Goal: Task Accomplishment & Management: Manage account settings

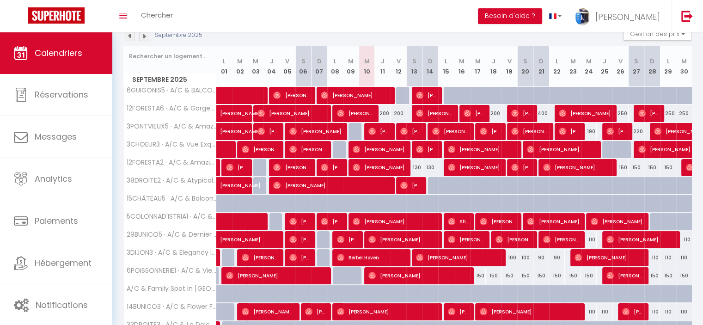
scroll to position [92, 0]
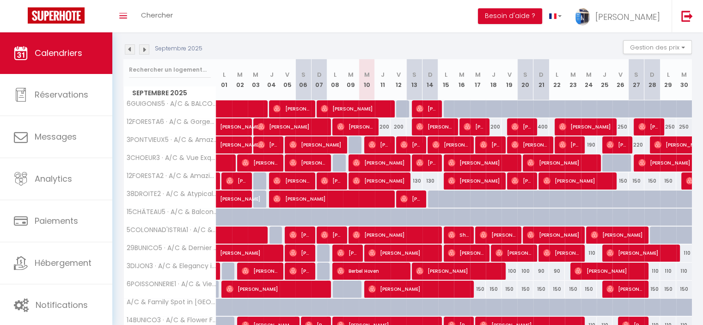
click at [417, 177] on div "130" at bounding box center [414, 180] width 16 height 17
type input "130"
type input "[PERSON_NAME] 13 Septembre 2025"
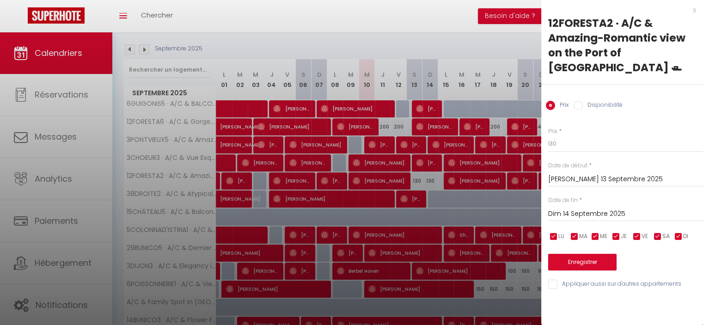
click at [590, 208] on input "Dim 14 Septembre 2025" at bounding box center [625, 214] width 155 height 12
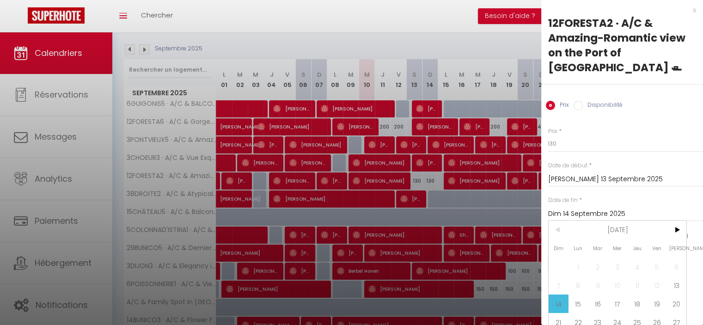
drag, startPoint x: 578, startPoint y: 283, endPoint x: 569, endPoint y: 177, distance: 106.6
click at [578, 294] on span "15" at bounding box center [578, 303] width 20 height 18
type input "Lun 15 Septembre 2025"
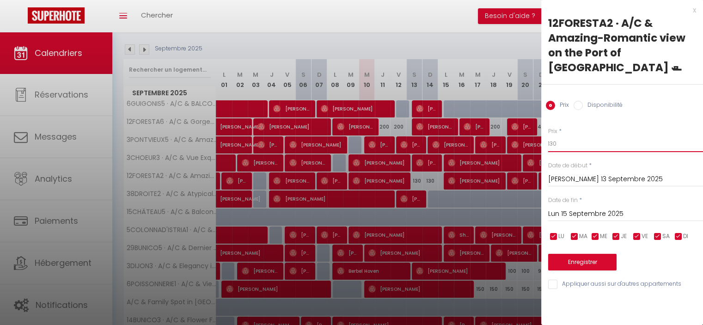
click at [552, 135] on input "130" at bounding box center [625, 143] width 155 height 17
type input "150"
click at [602, 254] on button "Enregistrer" at bounding box center [582, 262] width 68 height 17
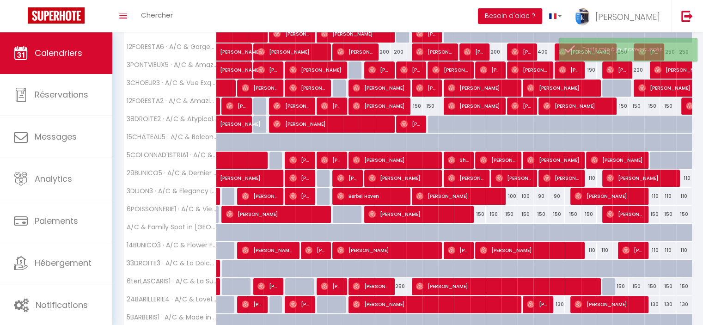
scroll to position [185, 0]
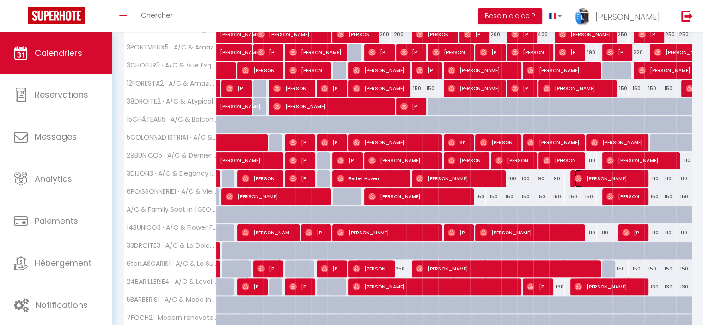
click at [577, 175] on img at bounding box center [577, 178] width 7 height 7
select select "OK"
select select "0"
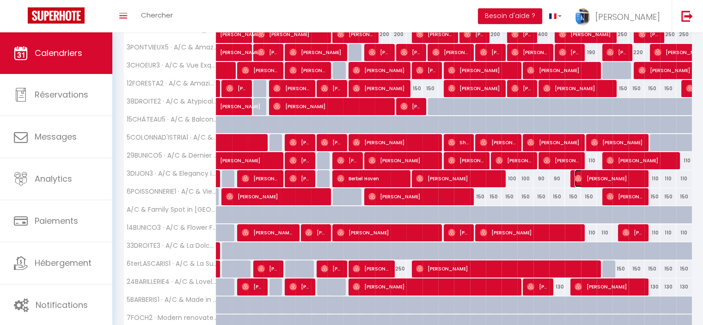
select select "1"
select select
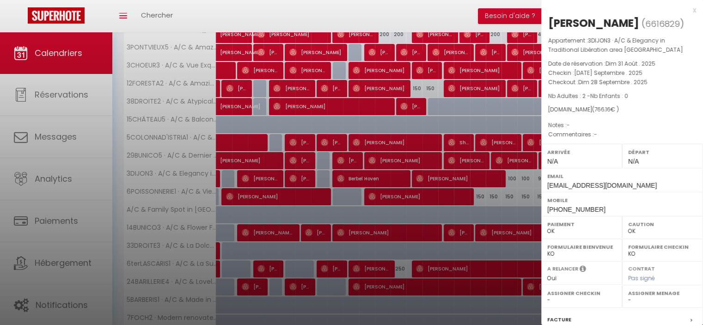
click at [688, 11] on div "x" at bounding box center [618, 10] width 155 height 11
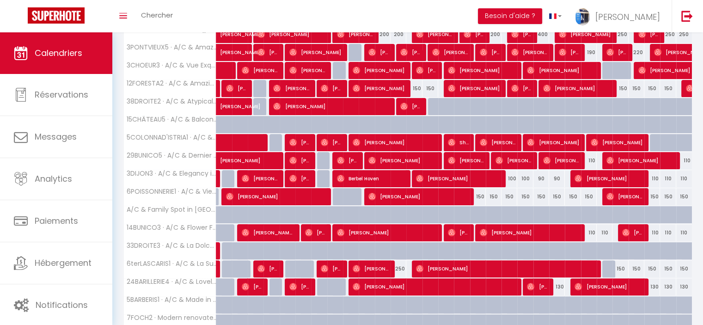
click at [512, 176] on div "100" at bounding box center [509, 178] width 16 height 17
type input "100"
type input "Ven 19 Septembre 2025"
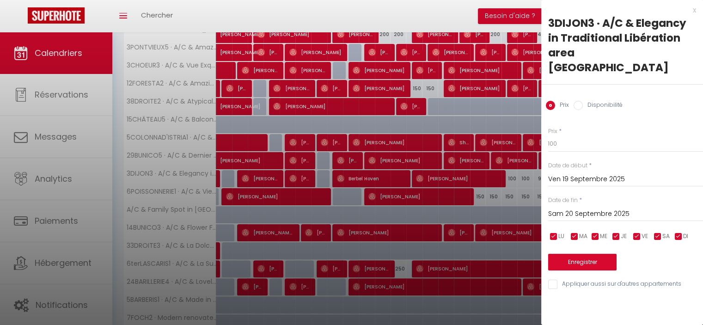
click at [564, 208] on input "Sam 20 Septembre 2025" at bounding box center [625, 214] width 155 height 12
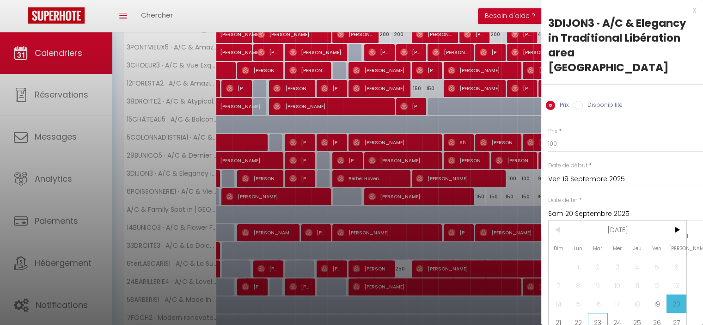
click at [597, 313] on span "23" at bounding box center [598, 322] width 20 height 18
type input "[DATE] Septembre 2025"
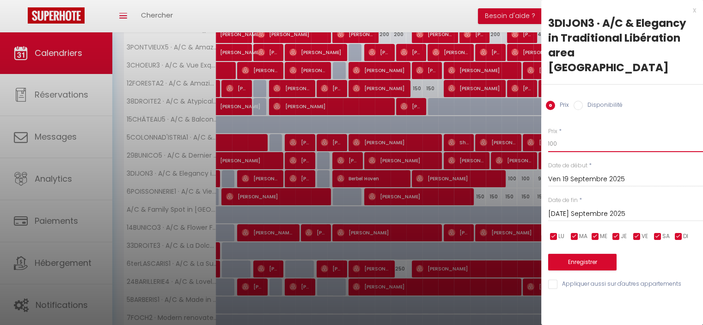
drag, startPoint x: 567, startPoint y: 123, endPoint x: 558, endPoint y: 131, distance: 11.8
click at [560, 135] on input "100" at bounding box center [625, 143] width 155 height 17
drag, startPoint x: 556, startPoint y: 131, endPoint x: 532, endPoint y: 129, distance: 24.1
click at [532, 129] on body "🟢 Des questions ou besoin d'assistance pour la migration AirBnB? Connectez-vous…" at bounding box center [351, 139] width 703 height 582
type input "90"
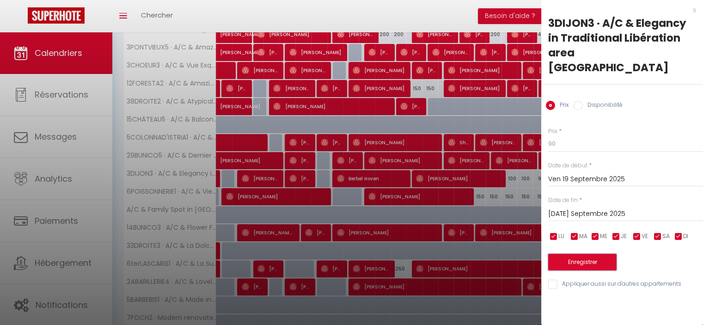
click at [580, 254] on button "Enregistrer" at bounding box center [582, 262] width 68 height 17
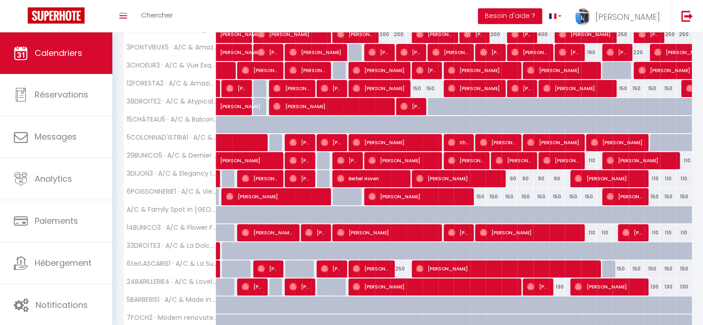
click at [621, 231] on div at bounding box center [626, 233] width 16 height 18
click at [622, 229] on img at bounding box center [625, 232] width 7 height 7
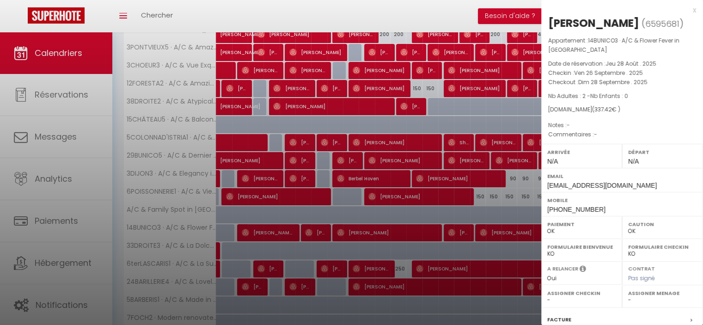
drag, startPoint x: 687, startPoint y: 8, endPoint x: 649, endPoint y: 66, distance: 68.9
click at [686, 9] on div "x" at bounding box center [618, 10] width 155 height 11
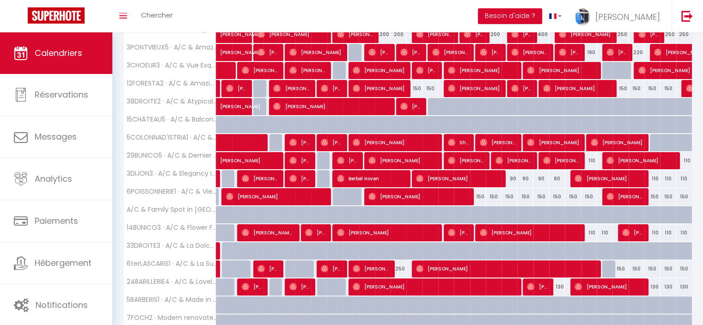
click at [593, 229] on div "110" at bounding box center [589, 232] width 16 height 17
type input "110"
type input "Mer 24 Septembre 2025"
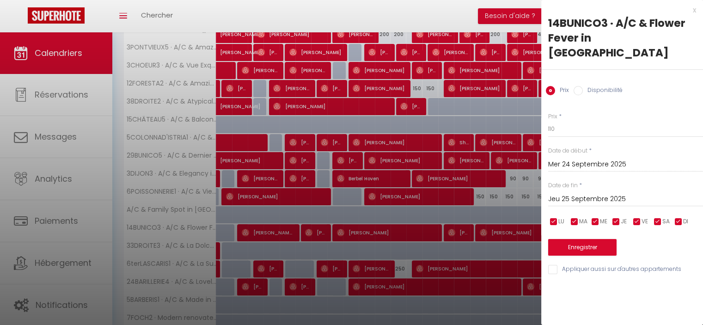
click at [592, 193] on input "Jeu 25 Septembre 2025" at bounding box center [625, 199] width 155 height 12
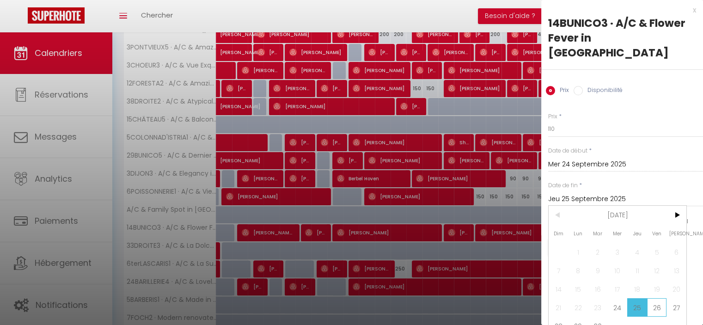
click at [654, 298] on span "26" at bounding box center [657, 307] width 20 height 18
type input "Ven 26 Septembre 2025"
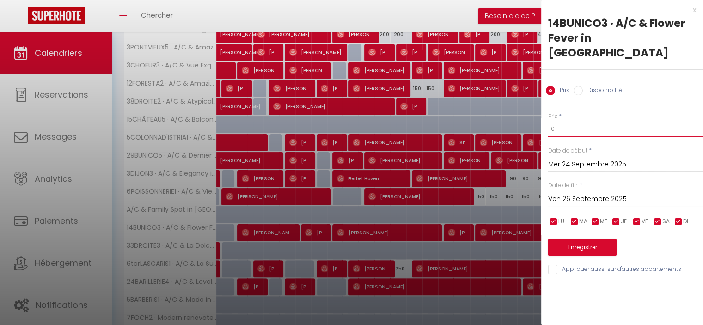
drag, startPoint x: 555, startPoint y: 114, endPoint x: 521, endPoint y: 117, distance: 34.8
click at [521, 117] on body "🟢 Des questions ou besoin d'assistance pour la migration AirBnB? Connectez-vous…" at bounding box center [351, 139] width 703 height 582
type input "90"
click at [571, 239] on button "Enregistrer" at bounding box center [582, 247] width 68 height 17
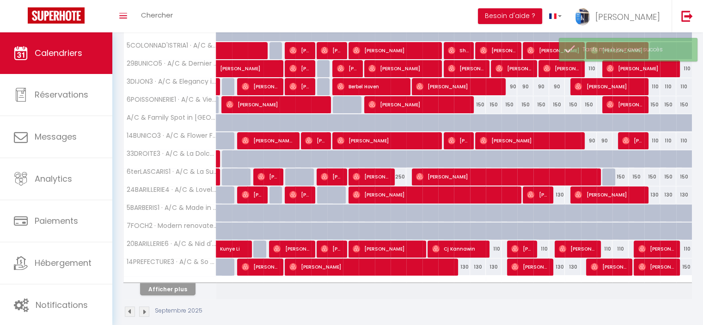
scroll to position [277, 0]
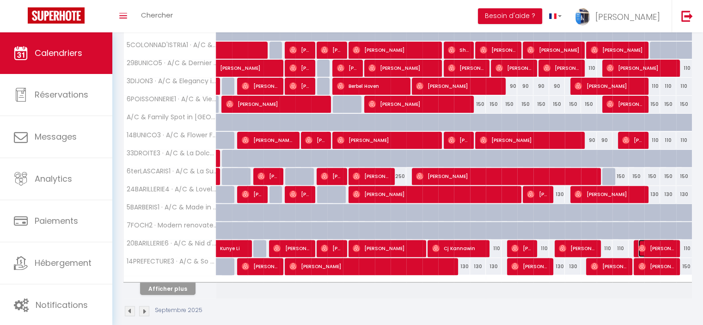
click at [638, 244] on img at bounding box center [641, 247] width 7 height 7
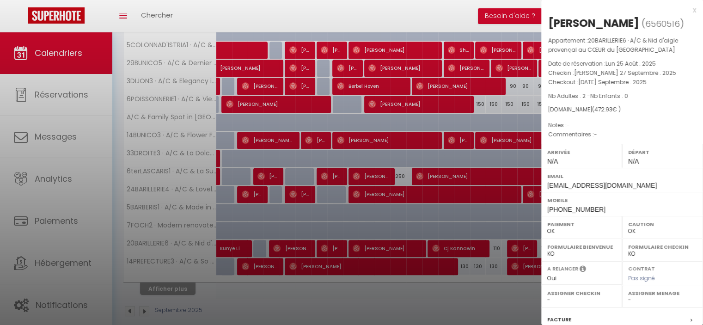
click at [685, 11] on div "x" at bounding box center [618, 10] width 155 height 11
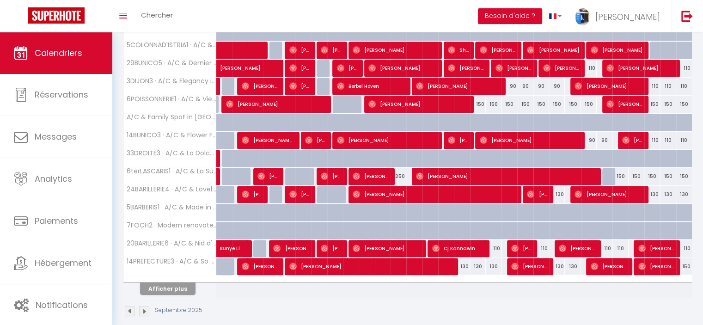
click at [606, 248] on div "110" at bounding box center [604, 248] width 16 height 17
type input "110"
type input "Jeu 25 Septembre 2025"
type input "Ven 26 Septembre 2025"
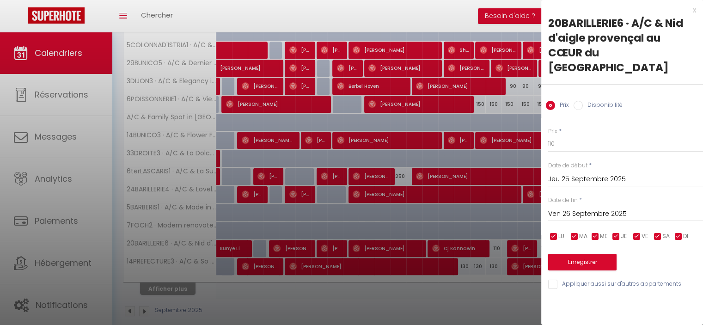
click at [585, 208] on input "Ven 26 Septembre 2025" at bounding box center [625, 214] width 155 height 12
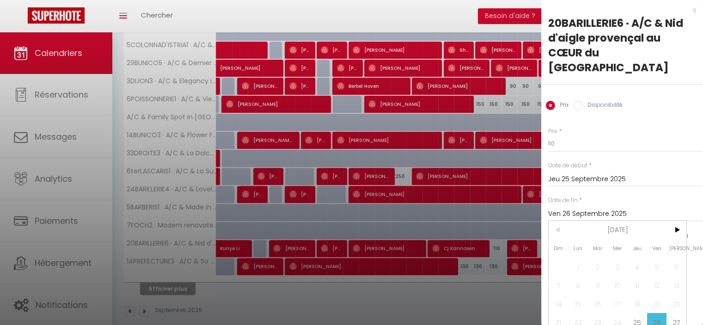
drag, startPoint x: 688, startPoint y: 11, endPoint x: 680, endPoint y: 36, distance: 26.9
click at [687, 10] on div "x" at bounding box center [618, 10] width 155 height 11
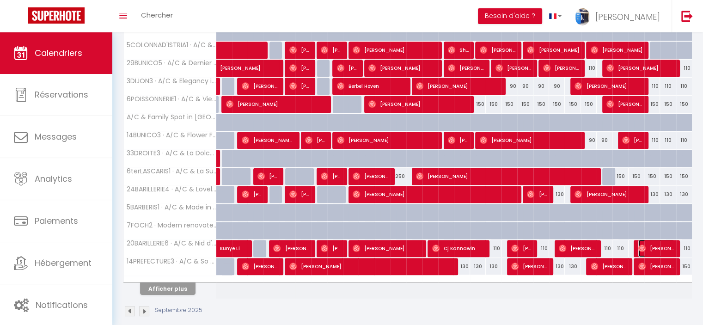
click at [639, 244] on img at bounding box center [641, 247] width 7 height 7
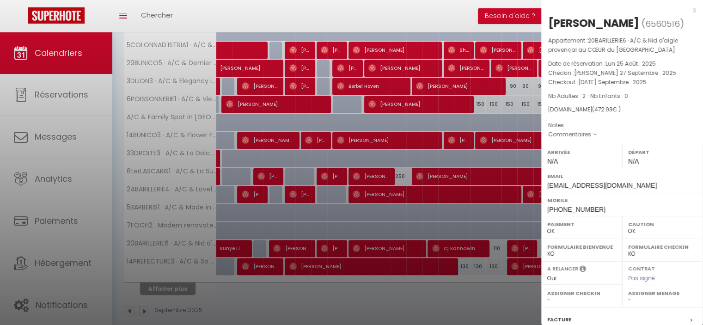
click at [687, 7] on div "x" at bounding box center [618, 10] width 155 height 11
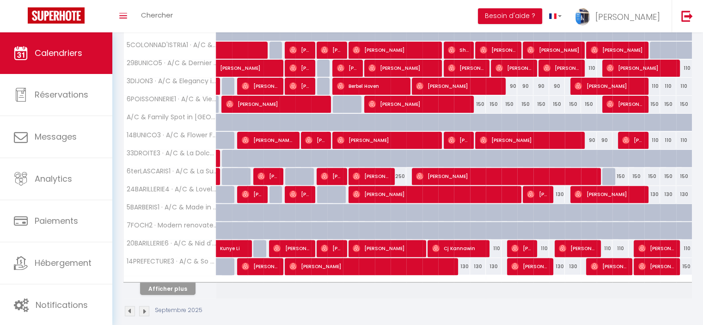
click at [604, 247] on div "110" at bounding box center [604, 248] width 16 height 17
type input "110"
type input "Jeu 25 Septembre 2025"
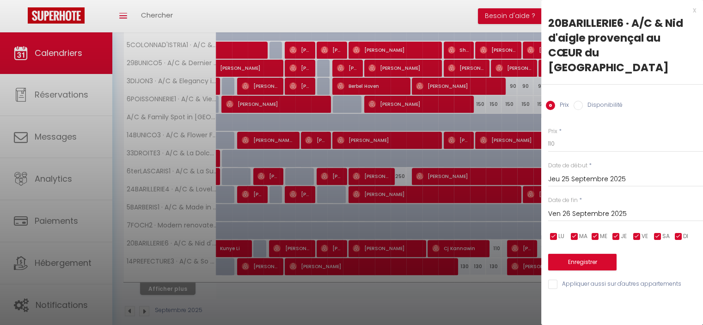
click at [597, 208] on input "Ven 26 Septembre 2025" at bounding box center [625, 214] width 155 height 12
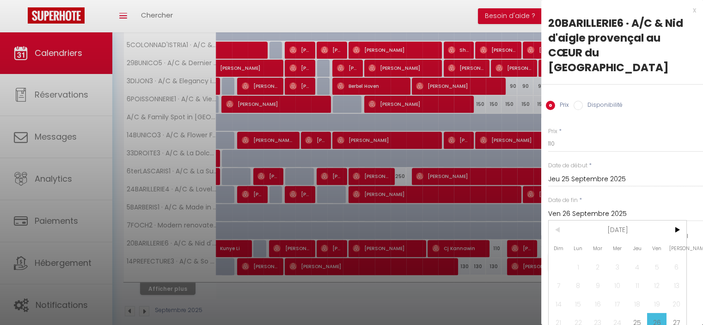
drag, startPoint x: 675, startPoint y: 306, endPoint x: 615, endPoint y: 226, distance: 100.0
click at [675, 313] on span "27" at bounding box center [676, 322] width 20 height 18
type input "[PERSON_NAME] 27 Septembre 2025"
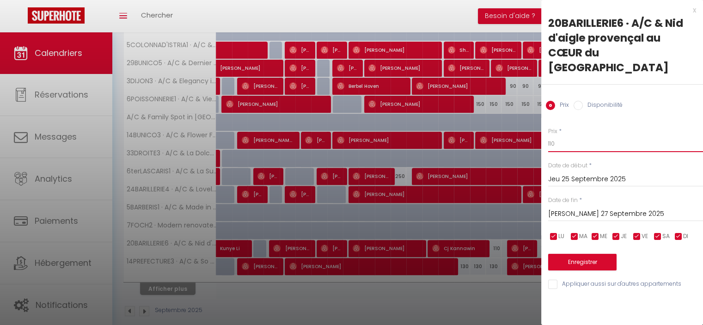
drag, startPoint x: 568, startPoint y: 129, endPoint x: 525, endPoint y: 127, distance: 43.5
click at [525, 127] on body "🟢 Des questions ou besoin d'assistance pour la migration AirBnB? Connectez-vous…" at bounding box center [351, 46] width 703 height 582
type input "90"
click at [592, 254] on button "Enregistrer" at bounding box center [582, 262] width 68 height 17
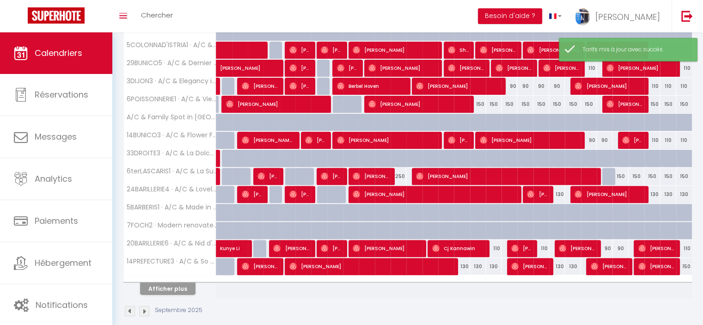
click at [509, 262] on div at bounding box center [515, 267] width 16 height 18
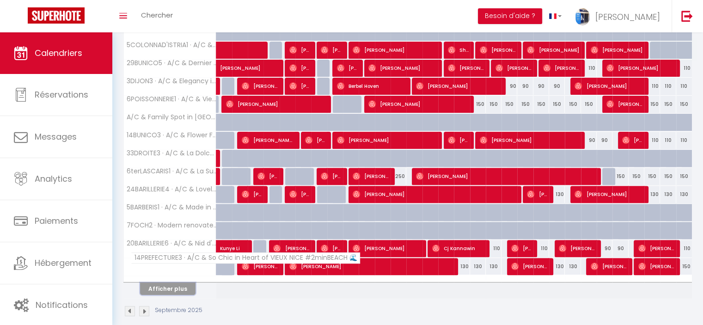
drag, startPoint x: 171, startPoint y: 284, endPoint x: 200, endPoint y: 261, distance: 37.8
click at [171, 284] on button "Afficher plus" at bounding box center [167, 288] width 55 height 12
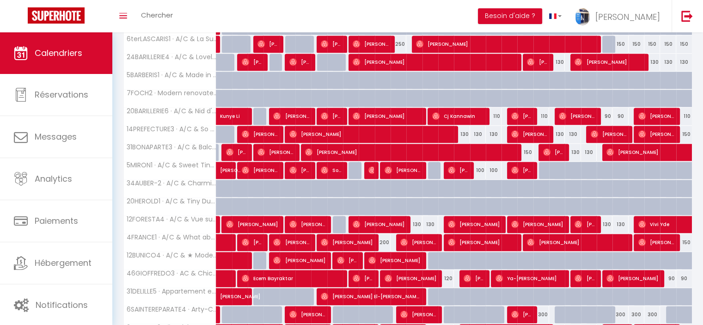
scroll to position [416, 0]
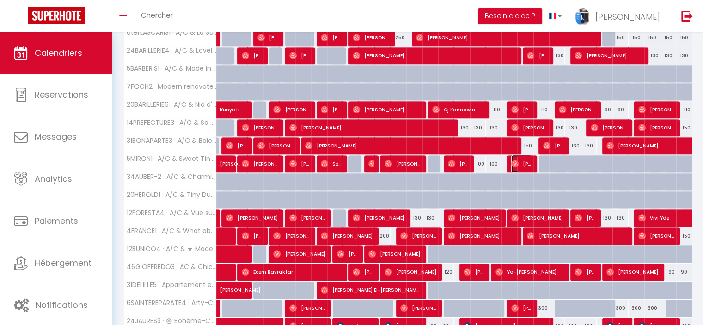
click at [513, 164] on img at bounding box center [514, 163] width 7 height 7
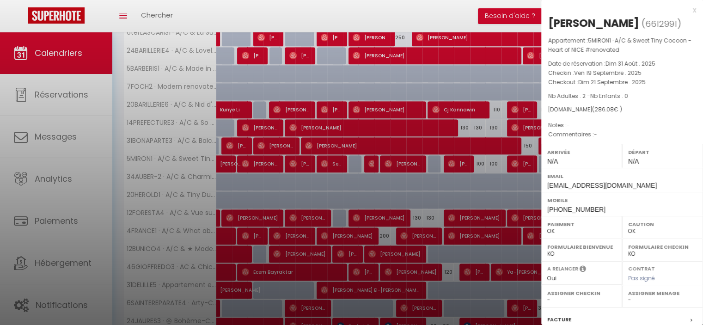
click at [684, 8] on div "x" at bounding box center [618, 10] width 155 height 11
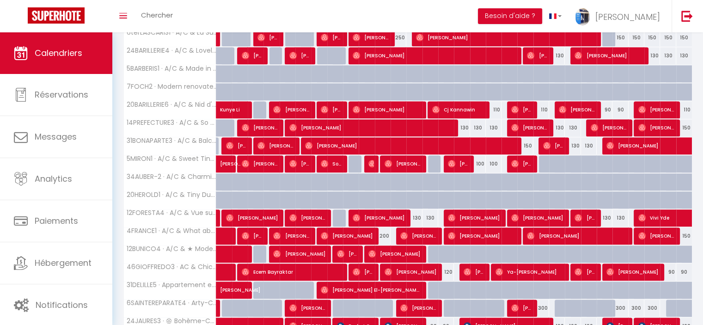
click at [479, 159] on div "100" at bounding box center [478, 163] width 16 height 17
type input "100"
type input "Mer 17 Septembre 2025"
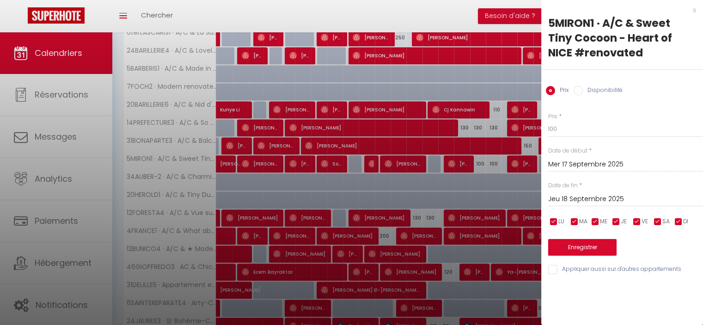
click at [574, 192] on div "Jeu 18 Septembre 2025 < [DATE] > Dim Lun Mar Mer Jeu Ven Sam 1 2 3 4 5 6 7 8 9 …" at bounding box center [625, 198] width 155 height 17
click at [577, 195] on input "Jeu 18 Septembre 2025" at bounding box center [625, 199] width 155 height 12
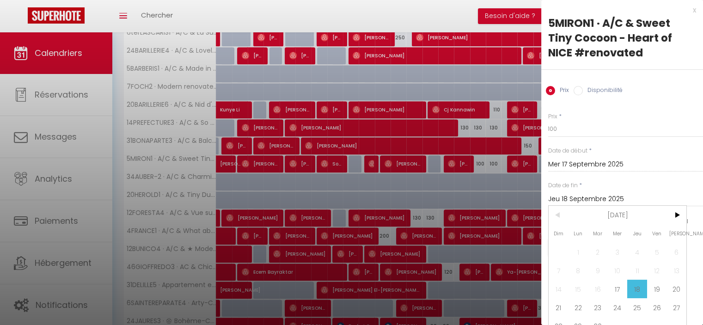
drag, startPoint x: 651, startPoint y: 285, endPoint x: 616, endPoint y: 207, distance: 85.0
click at [651, 285] on span "19" at bounding box center [657, 288] width 20 height 18
type input "Ven 19 Septembre 2025"
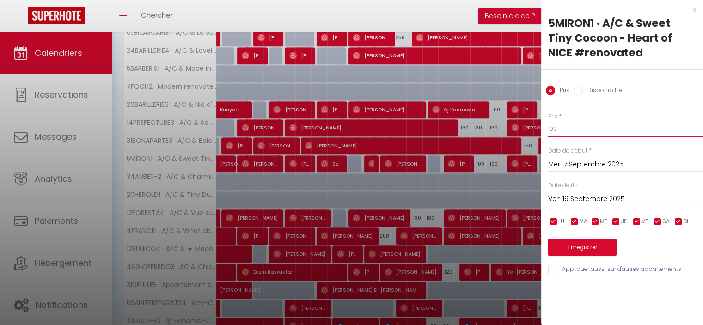
drag, startPoint x: 545, startPoint y: 127, endPoint x: 527, endPoint y: 127, distance: 18.5
click at [527, 127] on body "🟢 Des questions ou besoin d'assistance pour la migration AirBnB? Connectez-vous…" at bounding box center [351, 22] width 703 height 811
type input "90"
click at [588, 244] on button "Enregistrer" at bounding box center [582, 247] width 68 height 17
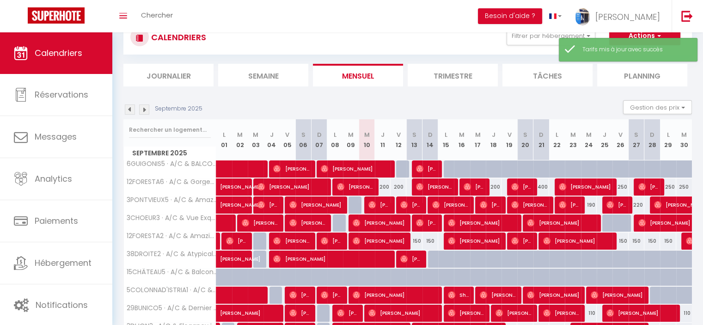
scroll to position [286, 0]
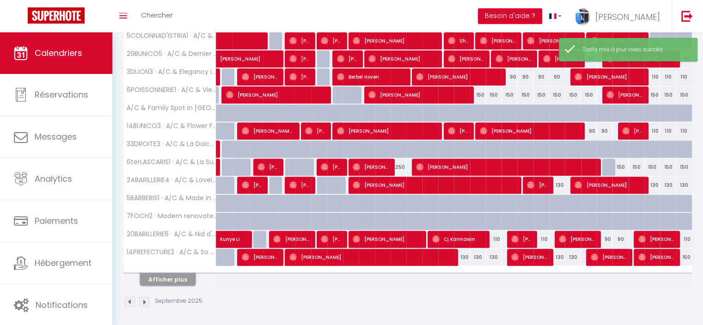
click at [177, 278] on button "Afficher plus" at bounding box center [167, 279] width 55 height 12
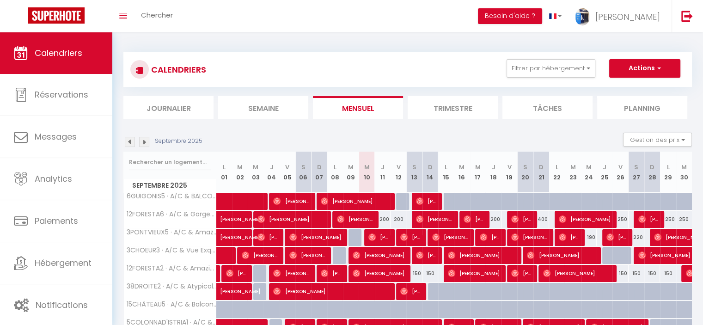
scroll to position [0, 0]
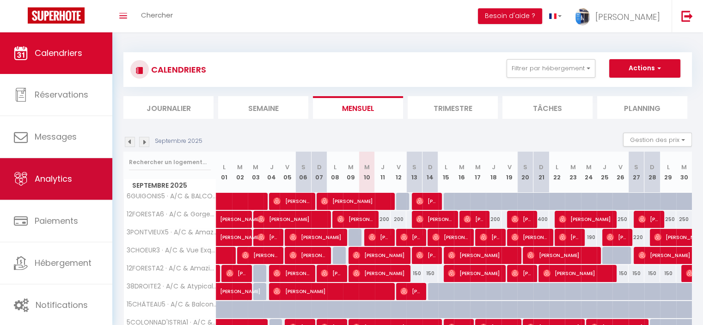
click at [83, 184] on link "Analytics" at bounding box center [56, 179] width 112 height 42
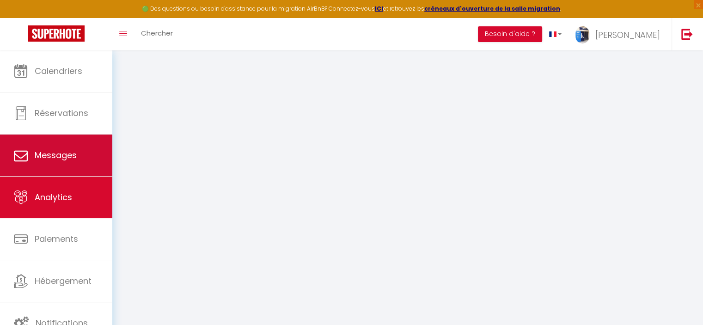
select select "2025"
select select "9"
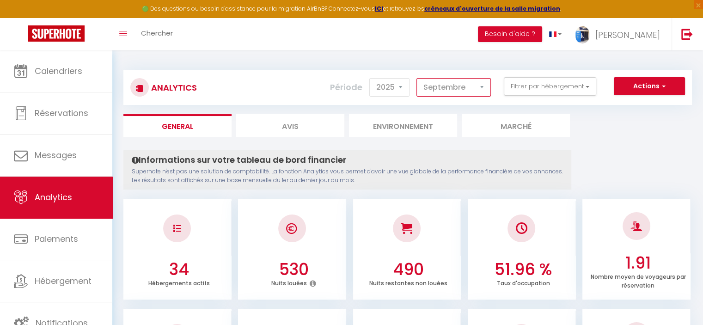
click at [427, 90] on select "[PERSON_NAME] Mars [PERSON_NAME] Juin Juillet Août Septembre Octobre Novembre D…" at bounding box center [453, 87] width 74 height 18
drag, startPoint x: 427, startPoint y: 91, endPoint x: 478, endPoint y: 85, distance: 50.7
click at [427, 91] on select "[PERSON_NAME] Mars [PERSON_NAME] Juin Juillet Août Septembre Octobre Novembre D…" at bounding box center [453, 87] width 74 height 18
click at [520, 85] on button "Filtrer par hébergement" at bounding box center [549, 86] width 92 height 18
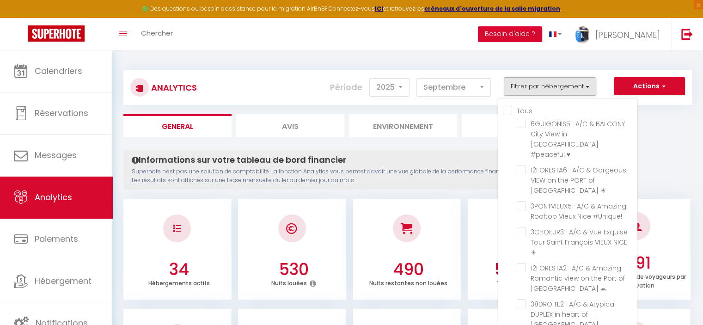
click at [509, 109] on input "Tous" at bounding box center [570, 109] width 134 height 9
checkbox input "true"
checkbox ♥ "true"
checkbox ☀ "true"
checkbox \ "true"
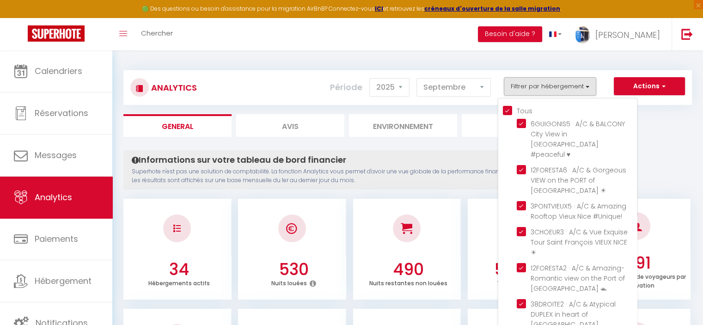
checkbox ☀ "true"
checkbox 🛥 "true"
checkbox NICE "true"
checkbox \ "true"
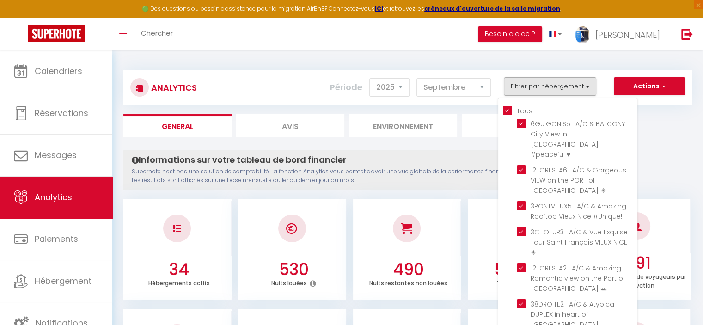
checkbox ☀ "true"
checkbox NICE "true"
checkbox \ "true"
checkbox NICE "true"
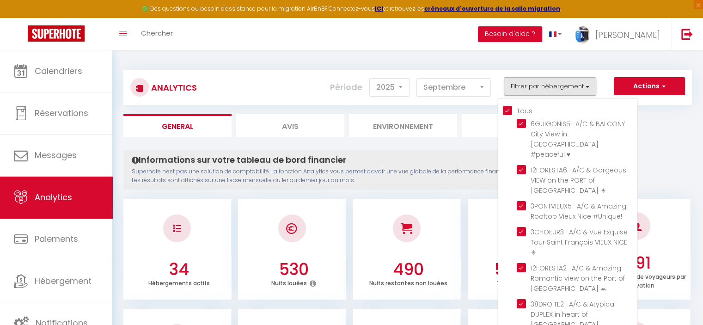
checkbox \ "true"
checkbox NICE "true"
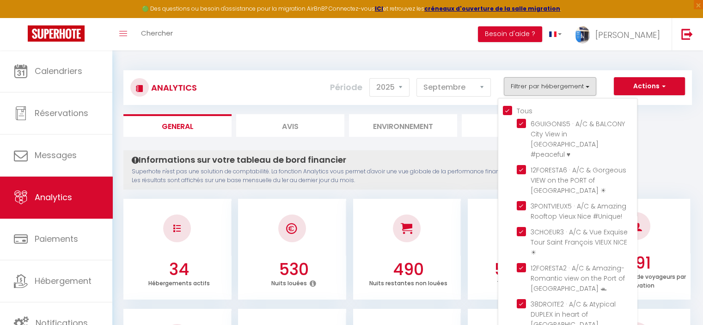
checkbox NICE "true"
checkbox 🌊 "true"
checkbox \ "true"
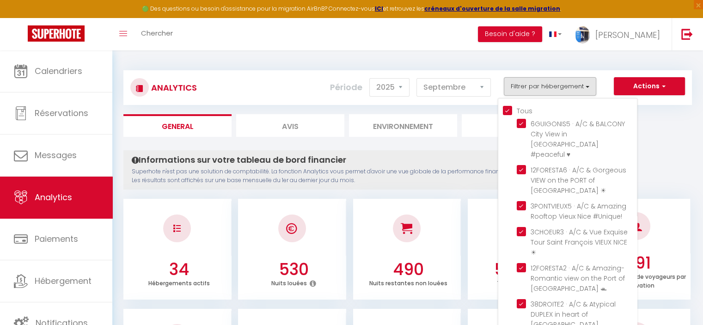
checkbox \ "true"
checkbox ⛴ "true"
checkbox \ "true"
checkbox NICE "true"
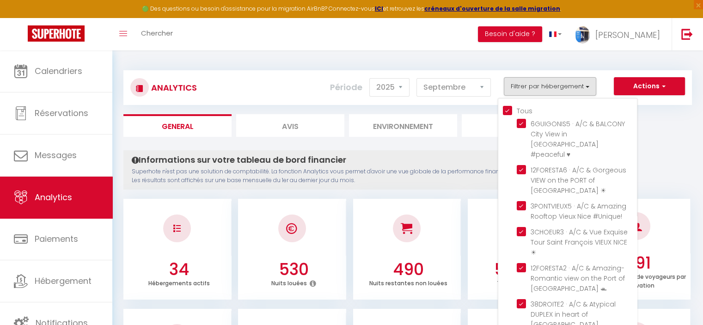
checkbox ☀ "true"
checkbox \ "true"
checkbox NICE "true"
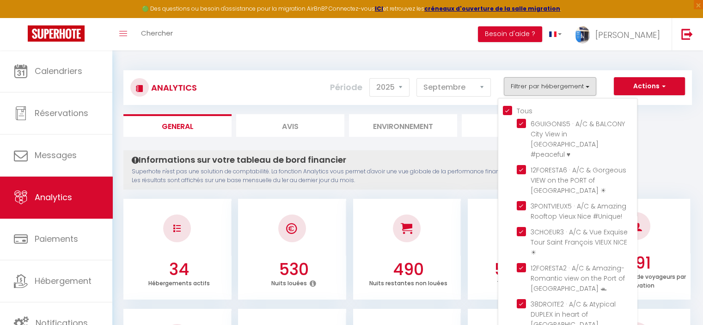
checkbox Saint-Martin-Vésubie "true"
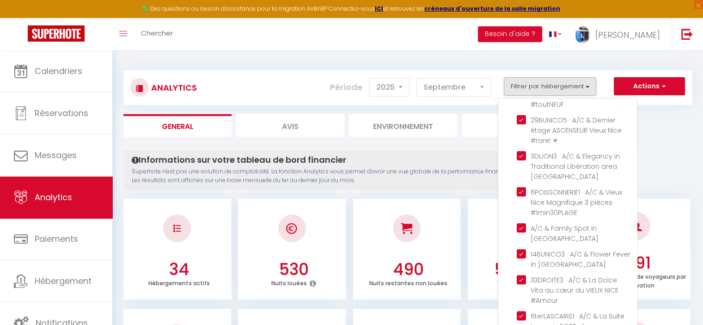
scroll to position [323, 0]
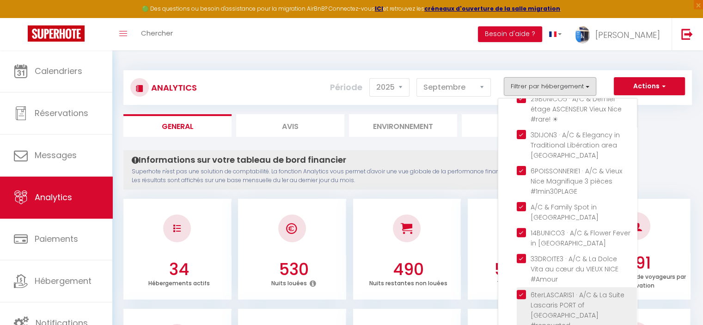
click at [522, 290] on \ "checkbox" at bounding box center [576, 294] width 120 height 9
checkbox \ "false"
checkbox input "false"
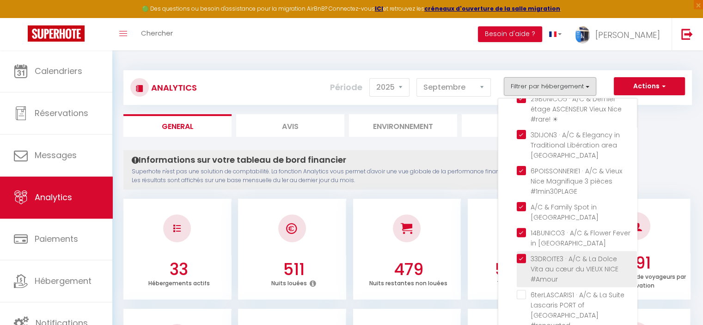
click at [521, 254] on \ "checkbox" at bounding box center [576, 258] width 120 height 9
checkbox \ "false"
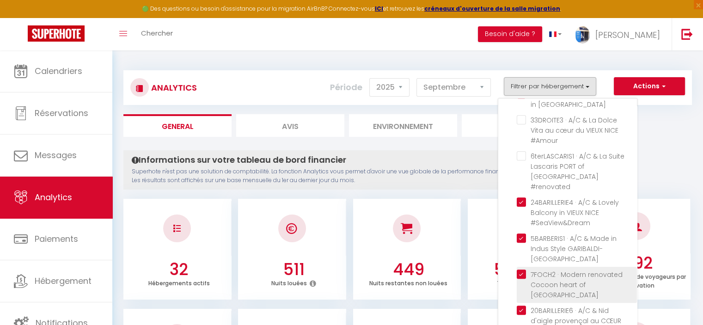
scroll to position [554, 0]
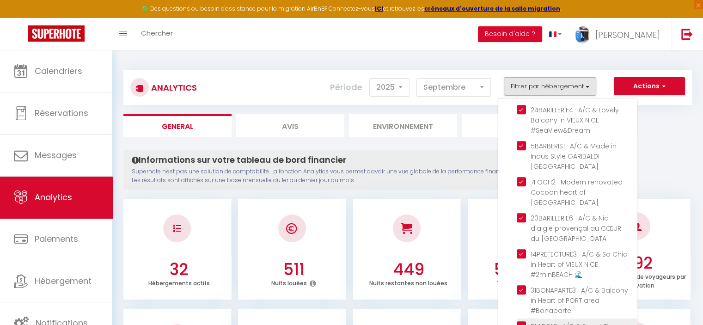
click at [521, 321] on \ "checkbox" at bounding box center [576, 325] width 120 height 9
checkbox \ "false"
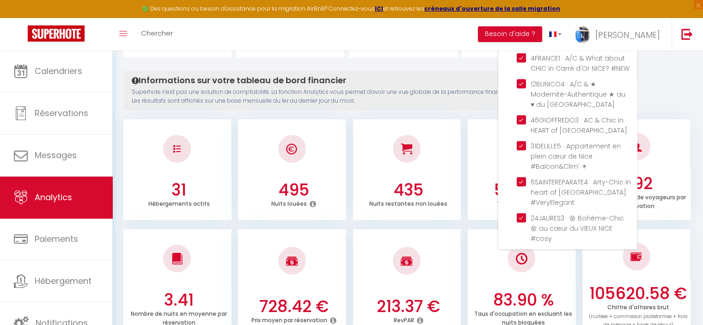
scroll to position [92, 0]
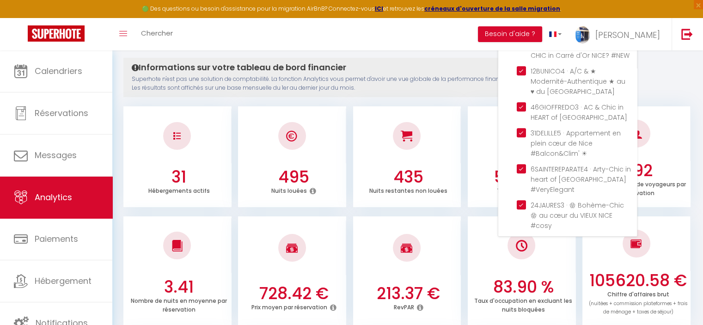
click at [521, 308] on Saint-Martin-Vésubie "checkbox" at bounding box center [576, 312] width 120 height 9
checkbox Saint-Martin-Vésubie "false"
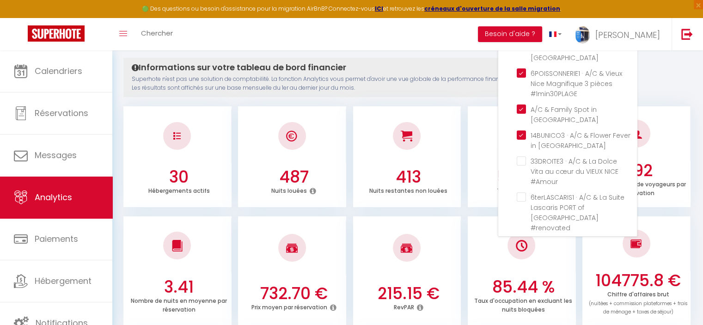
scroll to position [276, 0]
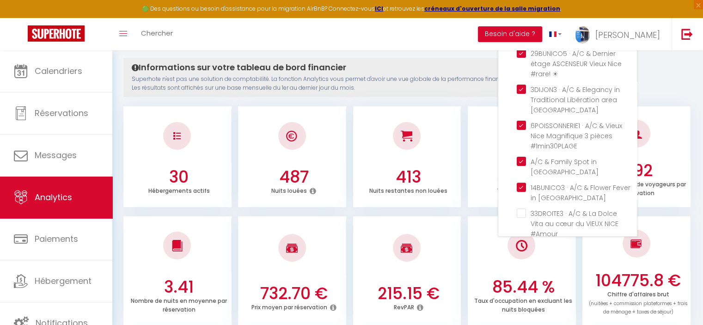
click at [574, 251] on div at bounding box center [521, 245] width 108 height 55
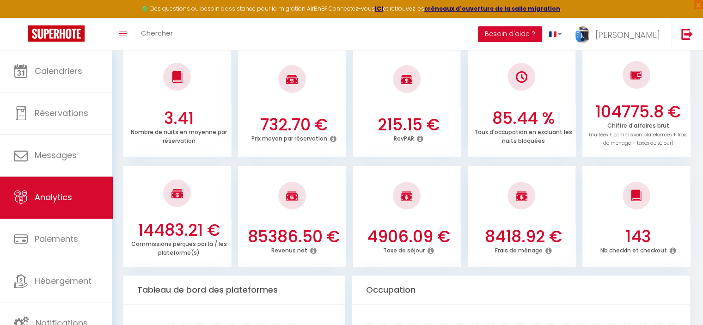
scroll to position [277, 0]
